Goal: Connect with others: Connect with others

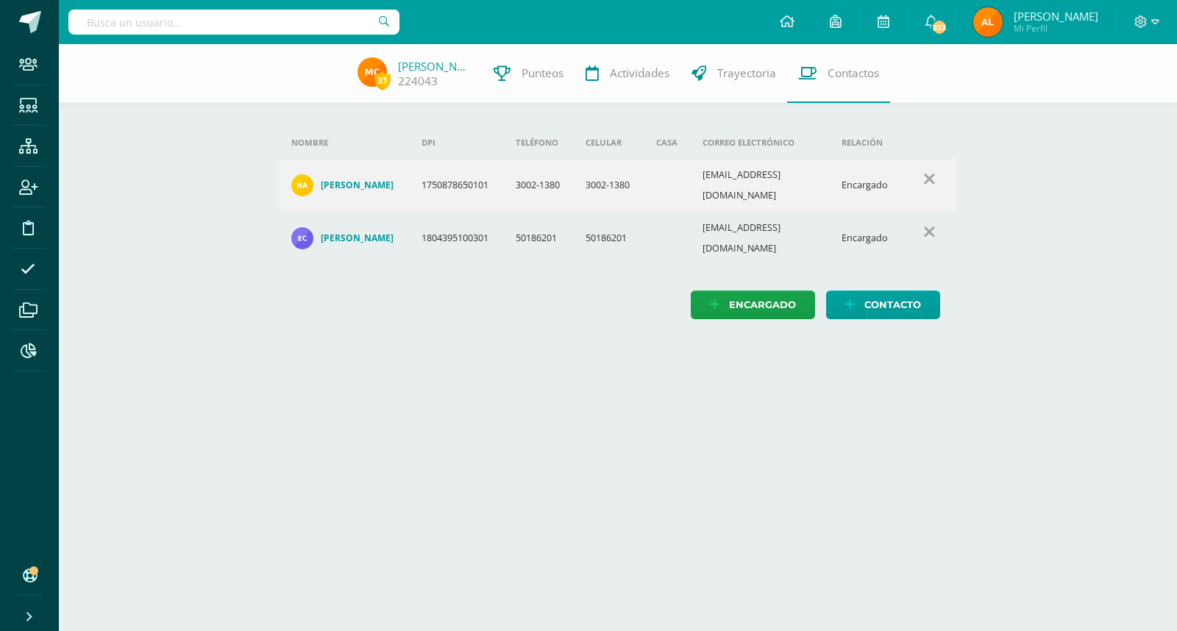
click at [177, 28] on input "text" at bounding box center [233, 22] width 331 height 25
type input "l"
type input "m"
type input "kayla"
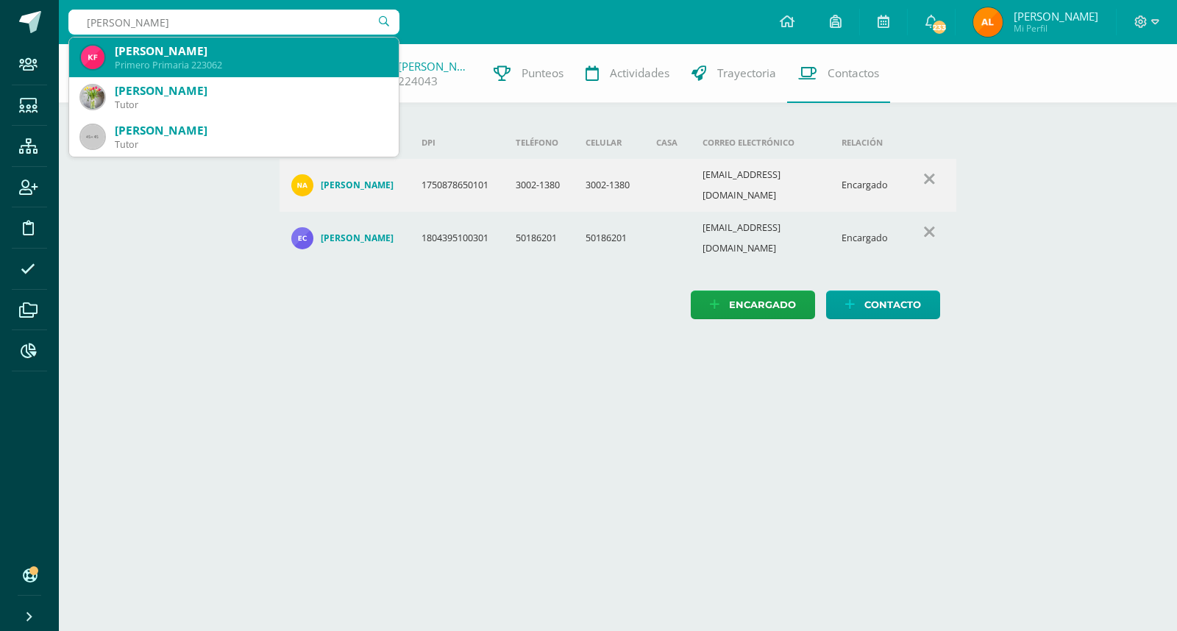
click at [185, 47] on div "[PERSON_NAME]" at bounding box center [251, 50] width 272 height 15
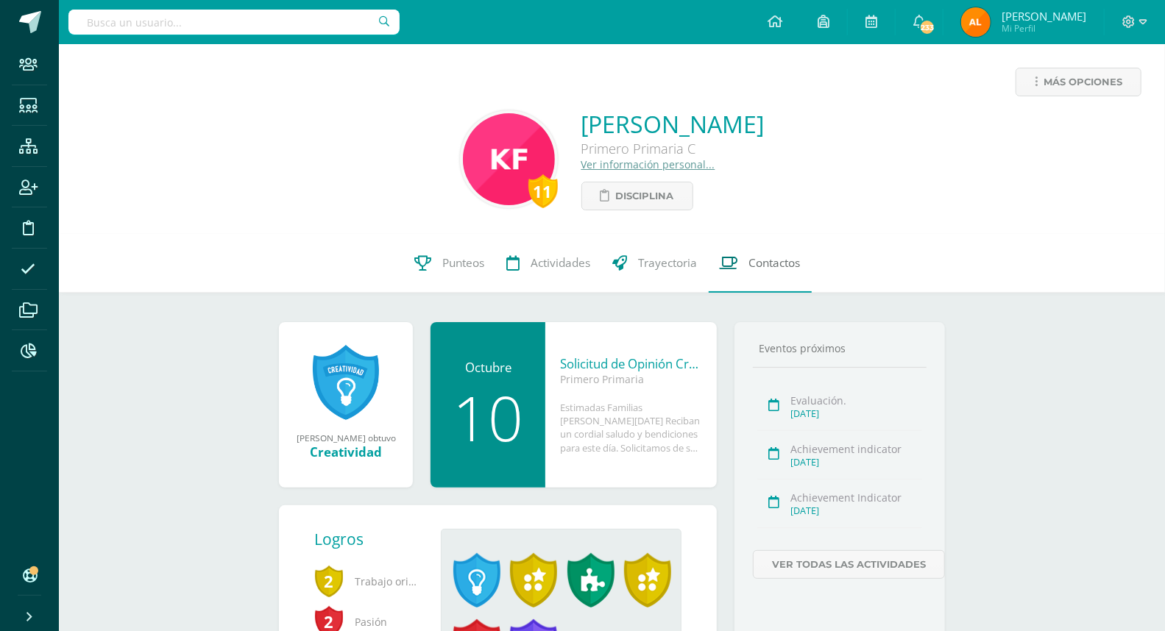
click at [787, 263] on span "Contactos" at bounding box center [775, 262] width 52 height 15
